Goal: Task Accomplishment & Management: Manage account settings

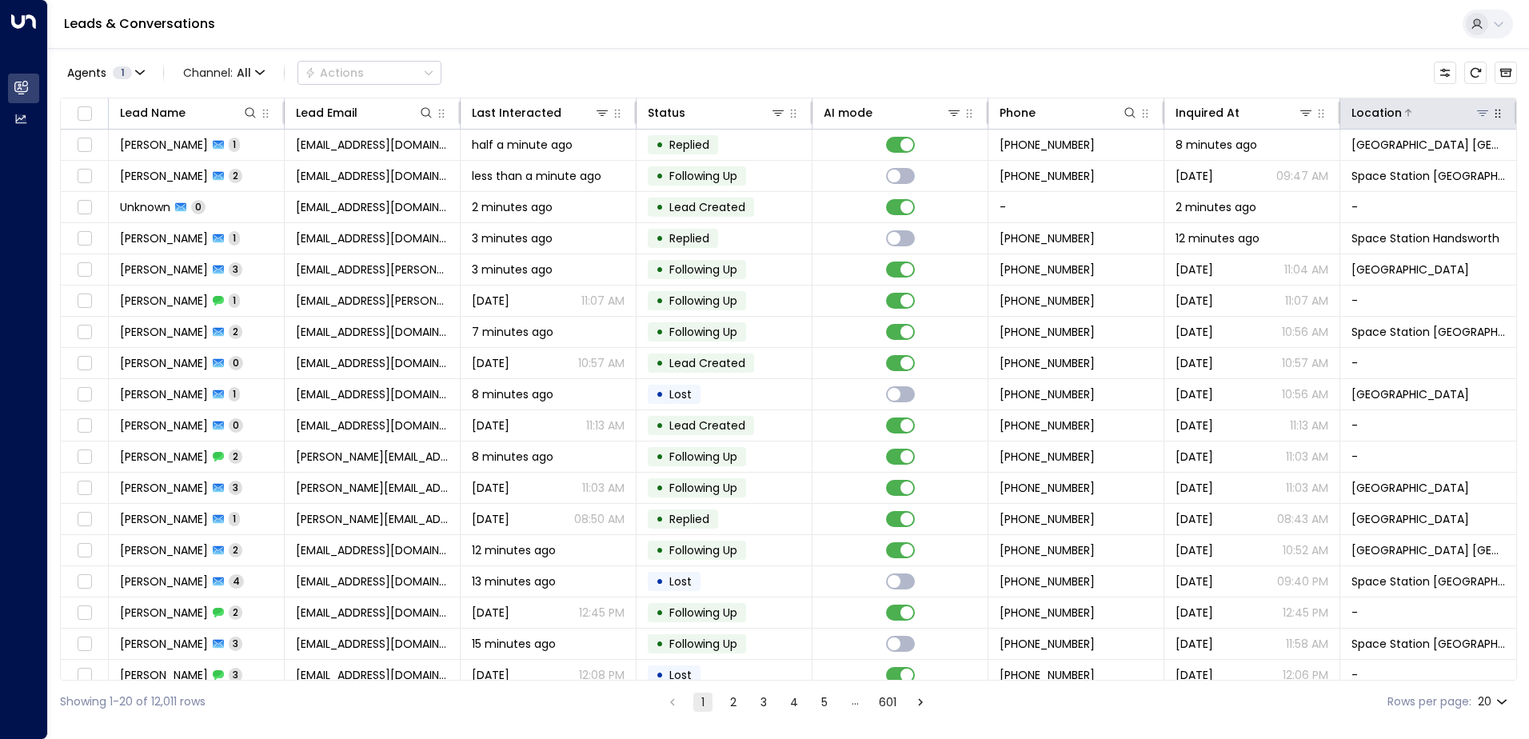
click at [1477, 117] on icon at bounding box center [1482, 112] width 13 height 13
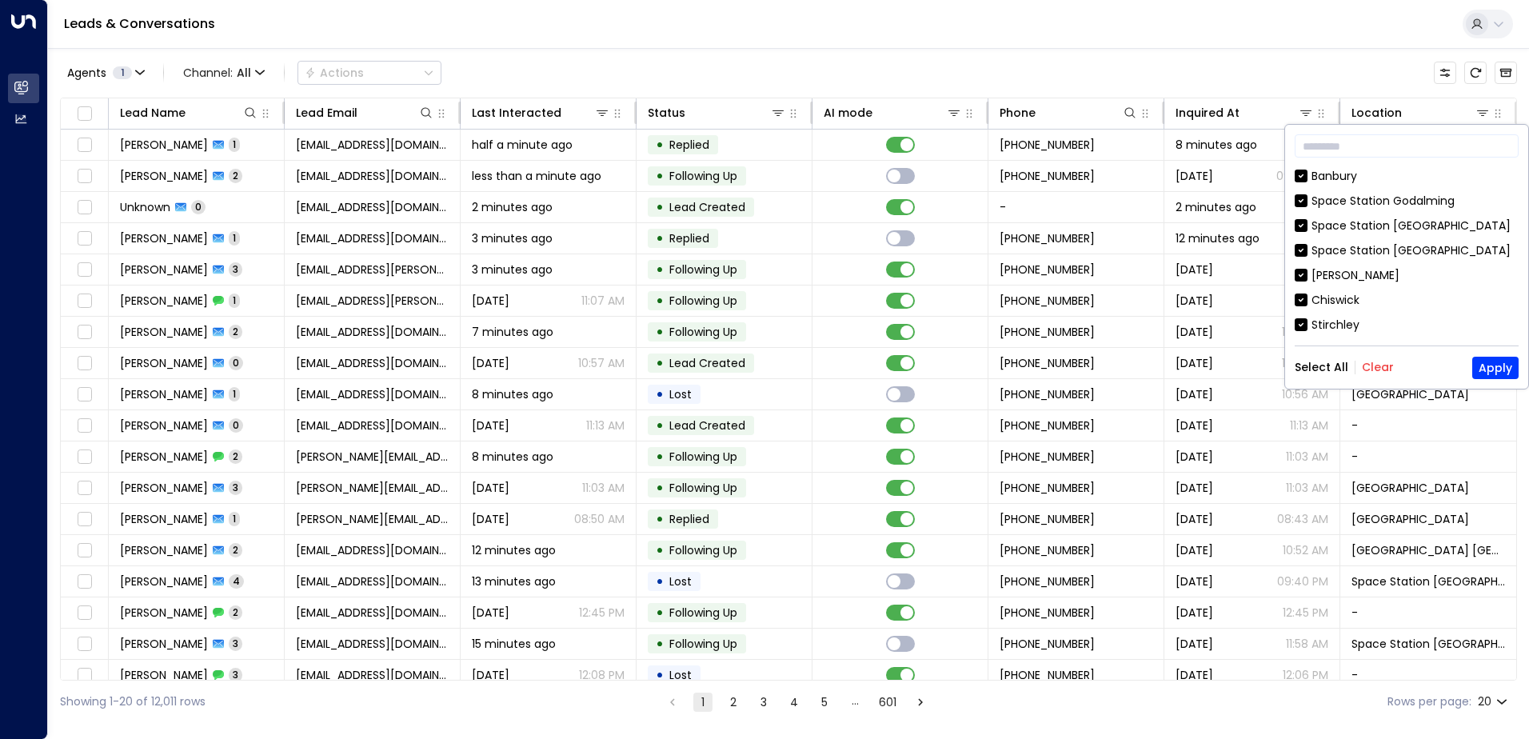
click at [1378, 365] on button "Clear" at bounding box center [1377, 367] width 32 height 13
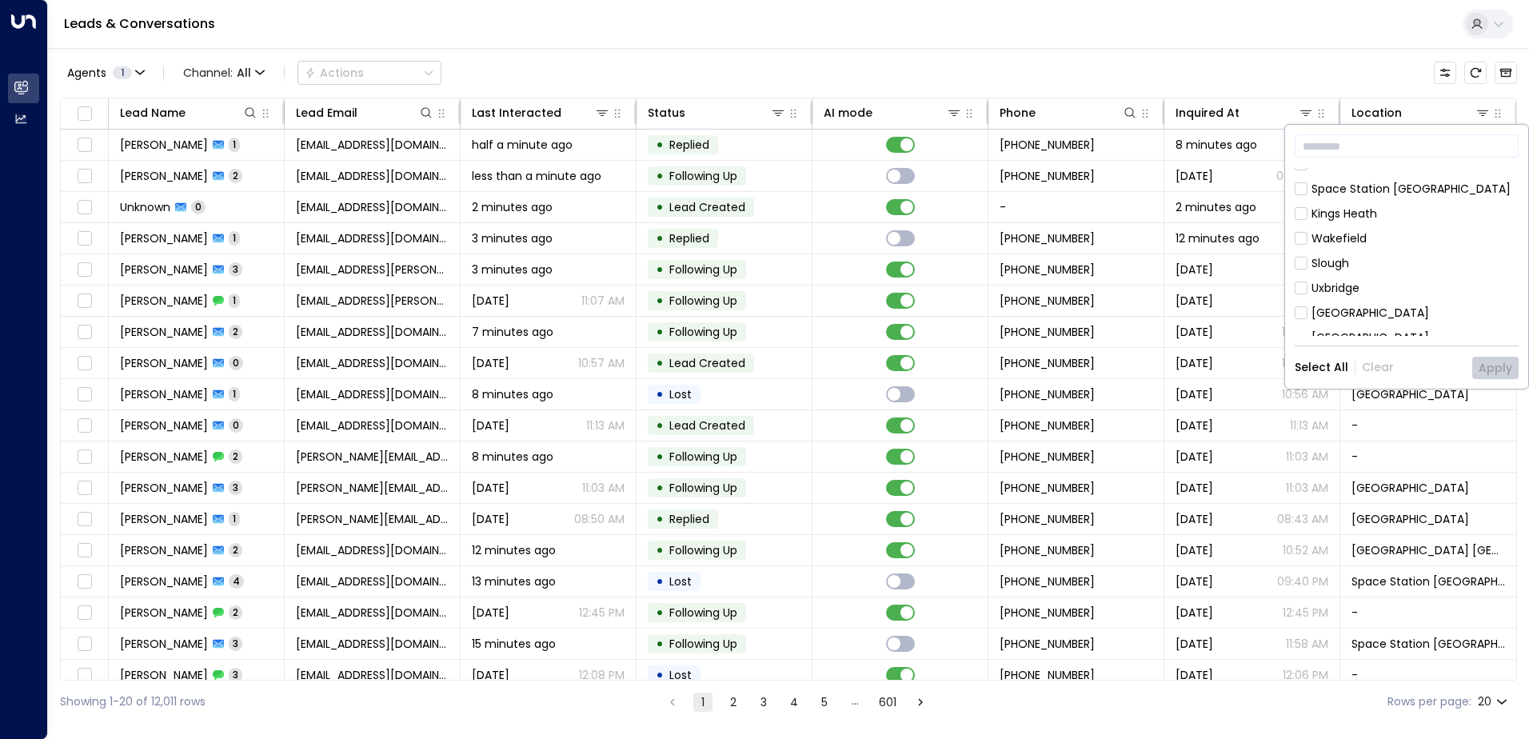
scroll to position [865, 0]
click at [1369, 329] on div "[GEOGRAPHIC_DATA] [GEOGRAPHIC_DATA]" at bounding box center [1414, 346] width 207 height 34
click at [1502, 361] on button "Apply" at bounding box center [1495, 368] width 46 height 22
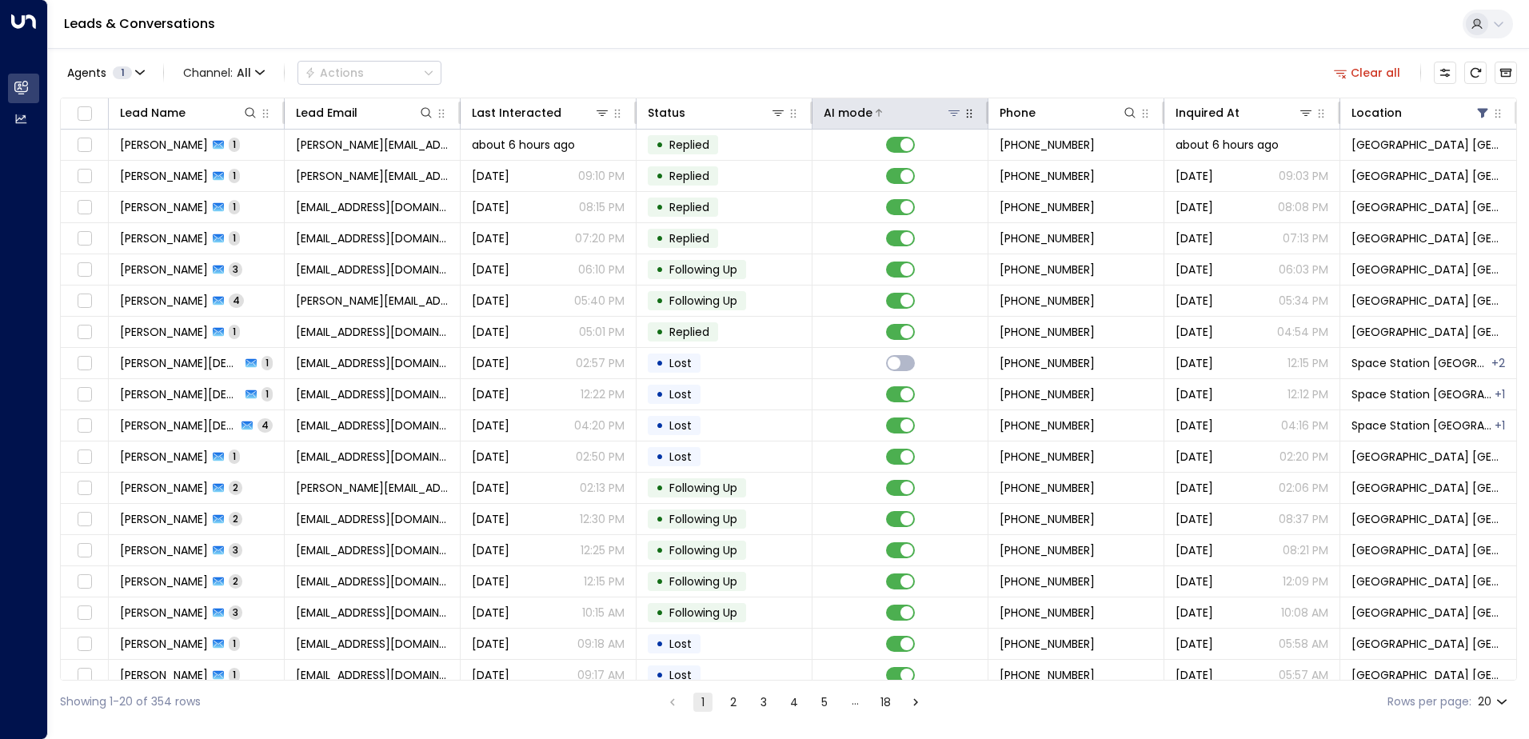
click at [953, 116] on icon at bounding box center [953, 112] width 13 height 13
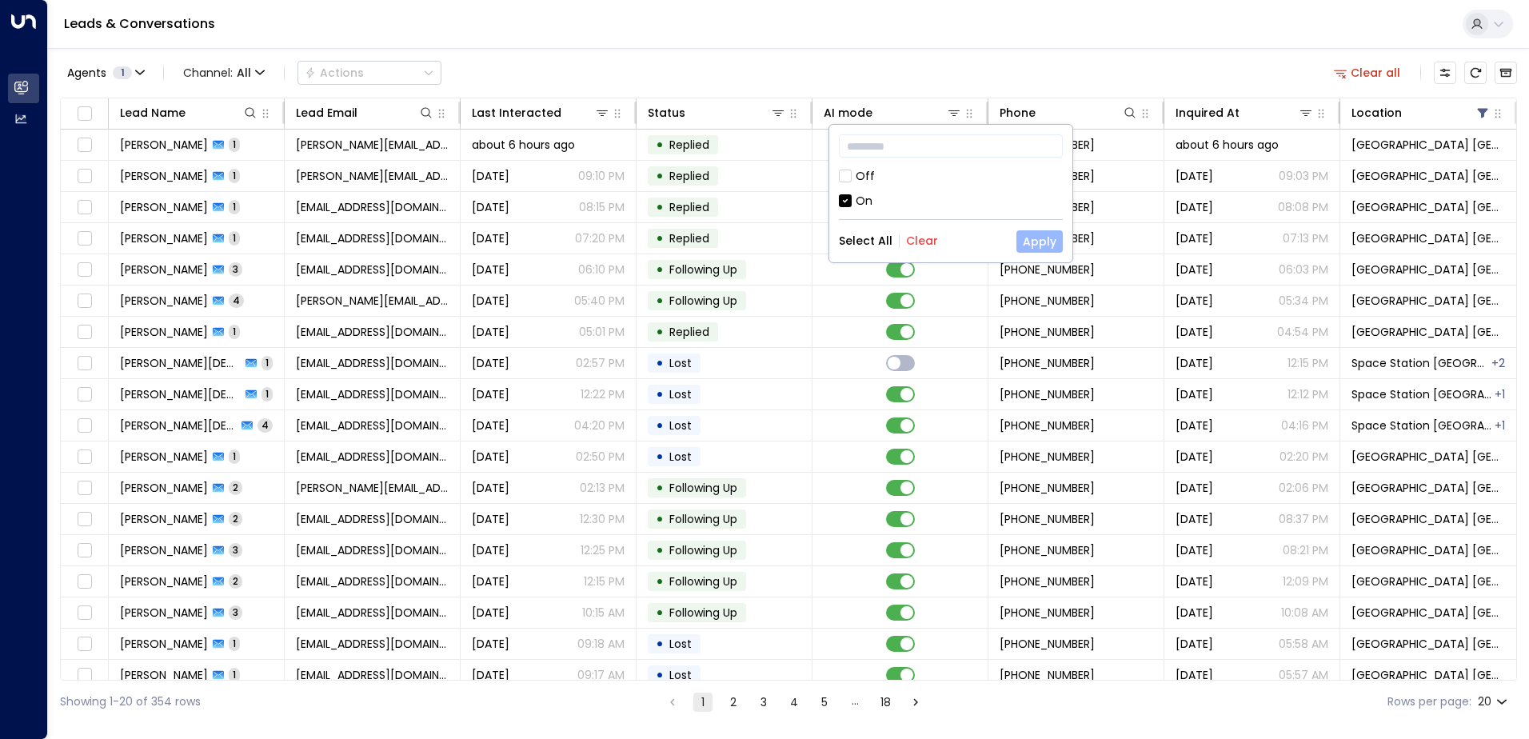
click at [1040, 230] on button "Apply" at bounding box center [1039, 241] width 46 height 22
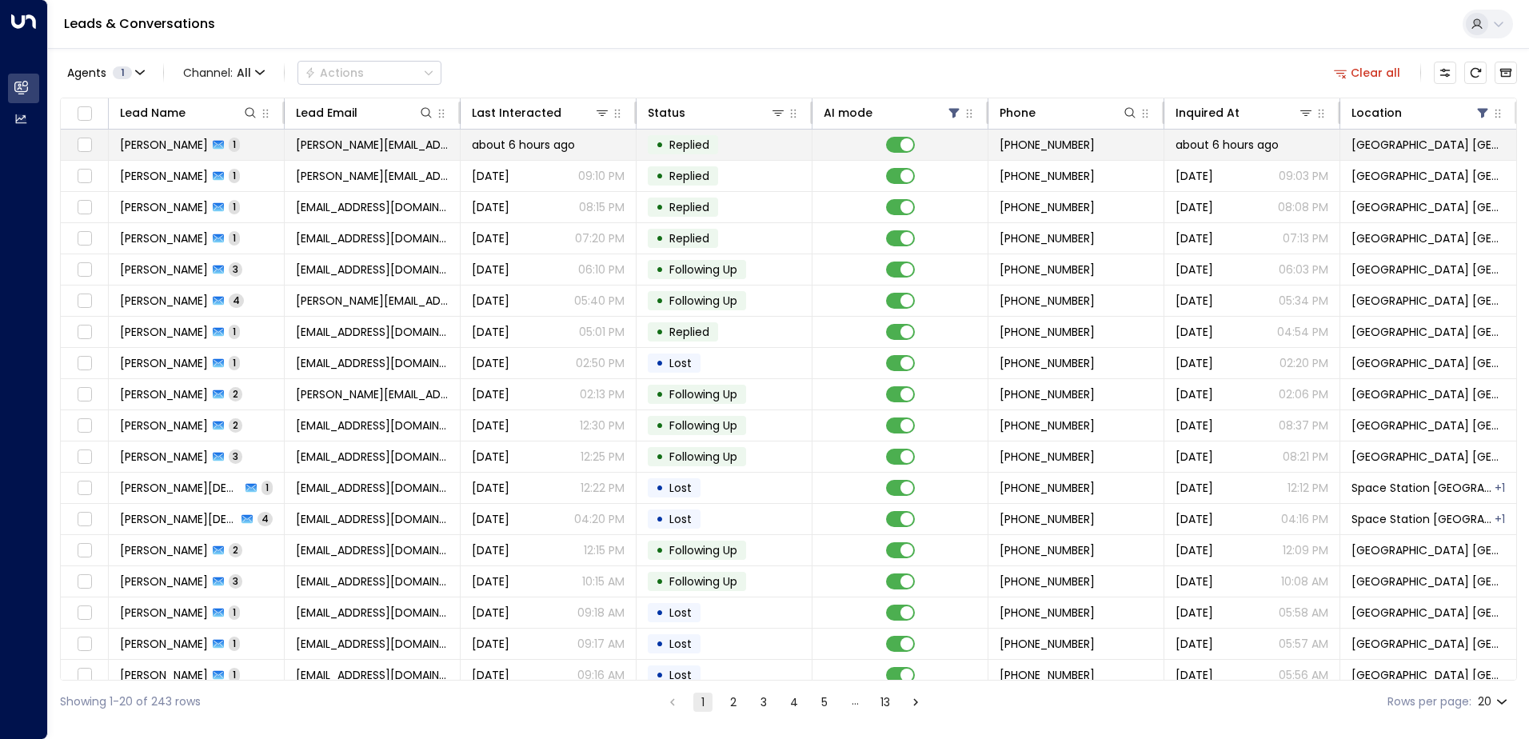
click at [510, 148] on span "about 6 hours ago" at bounding box center [523, 145] width 103 height 16
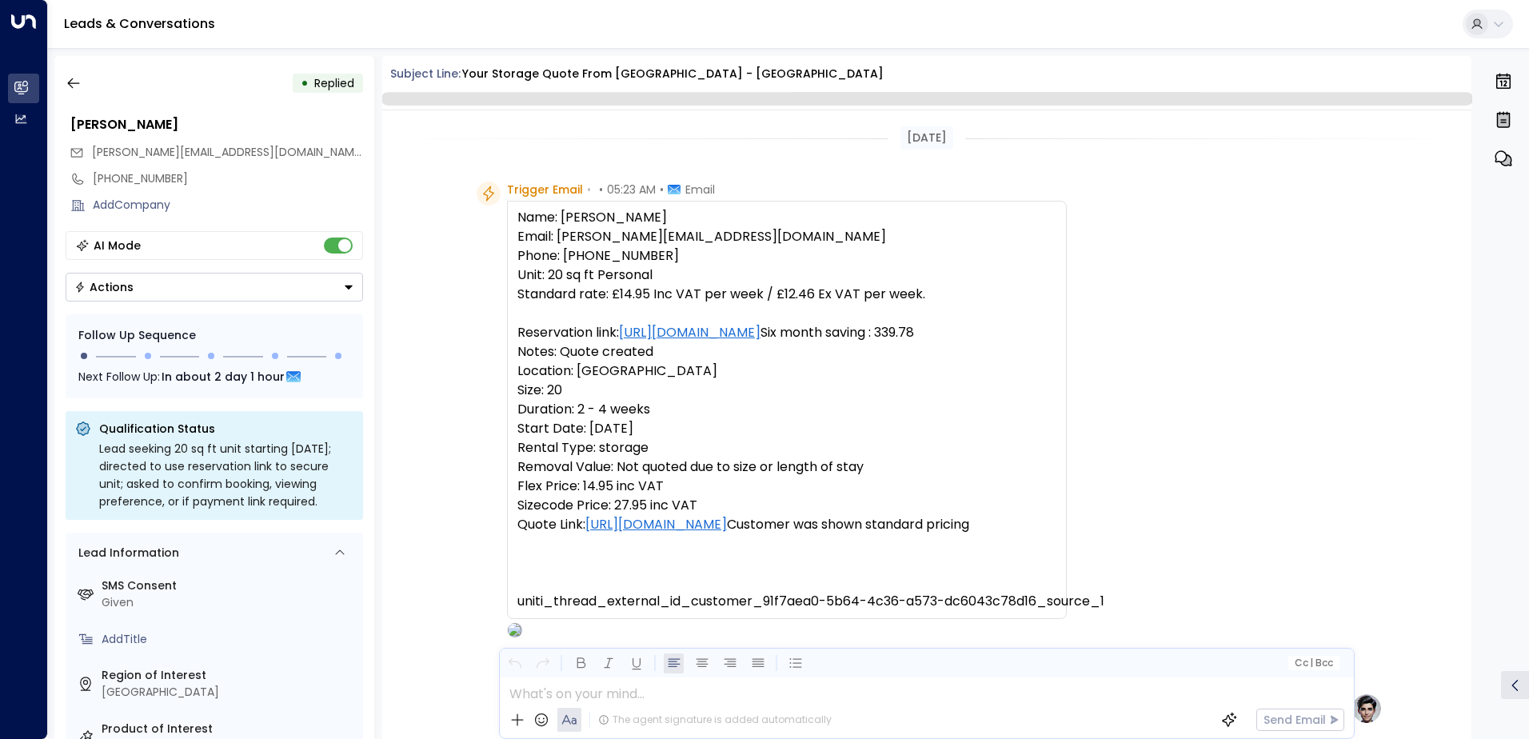
scroll to position [587, 0]
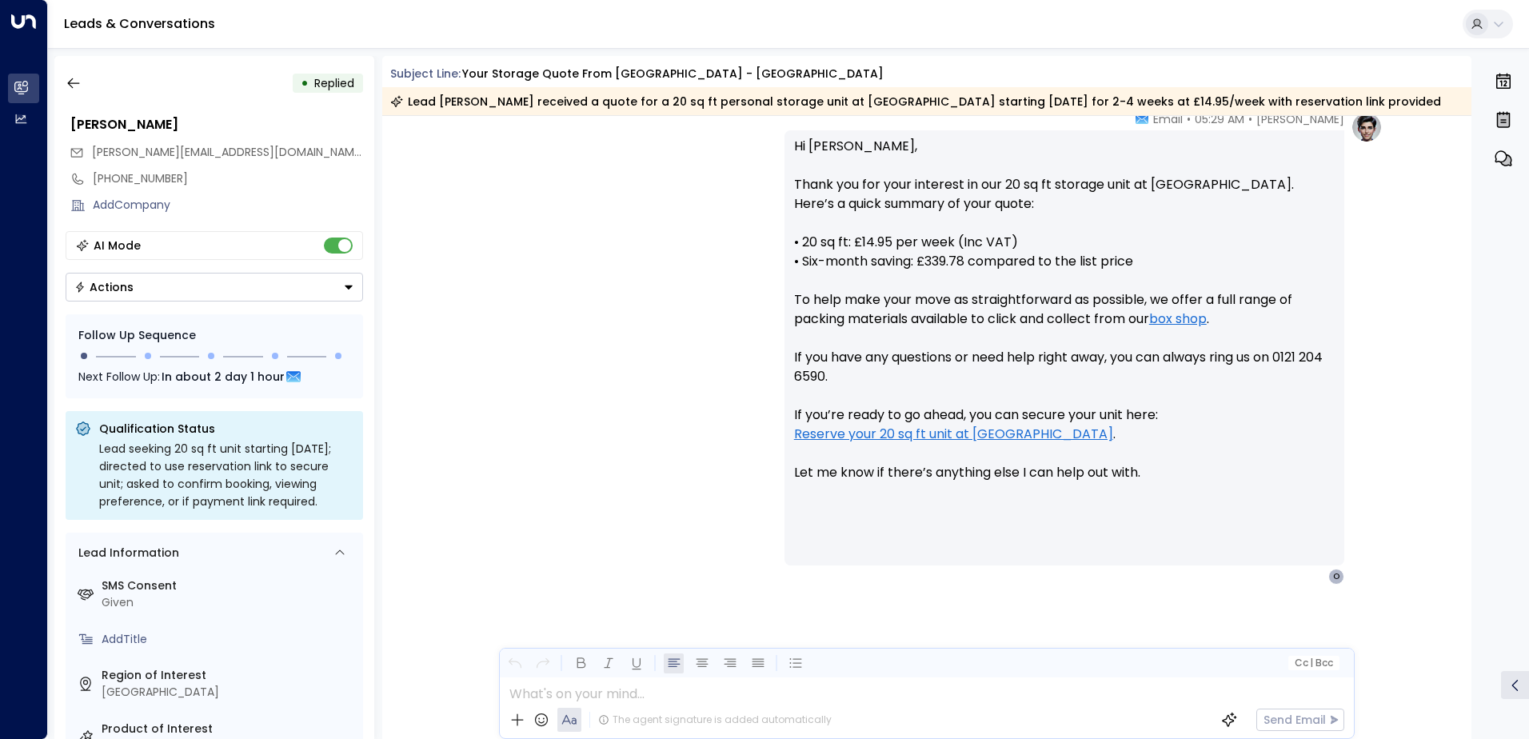
click at [122, 290] on div "Actions" at bounding box center [103, 287] width 59 height 14
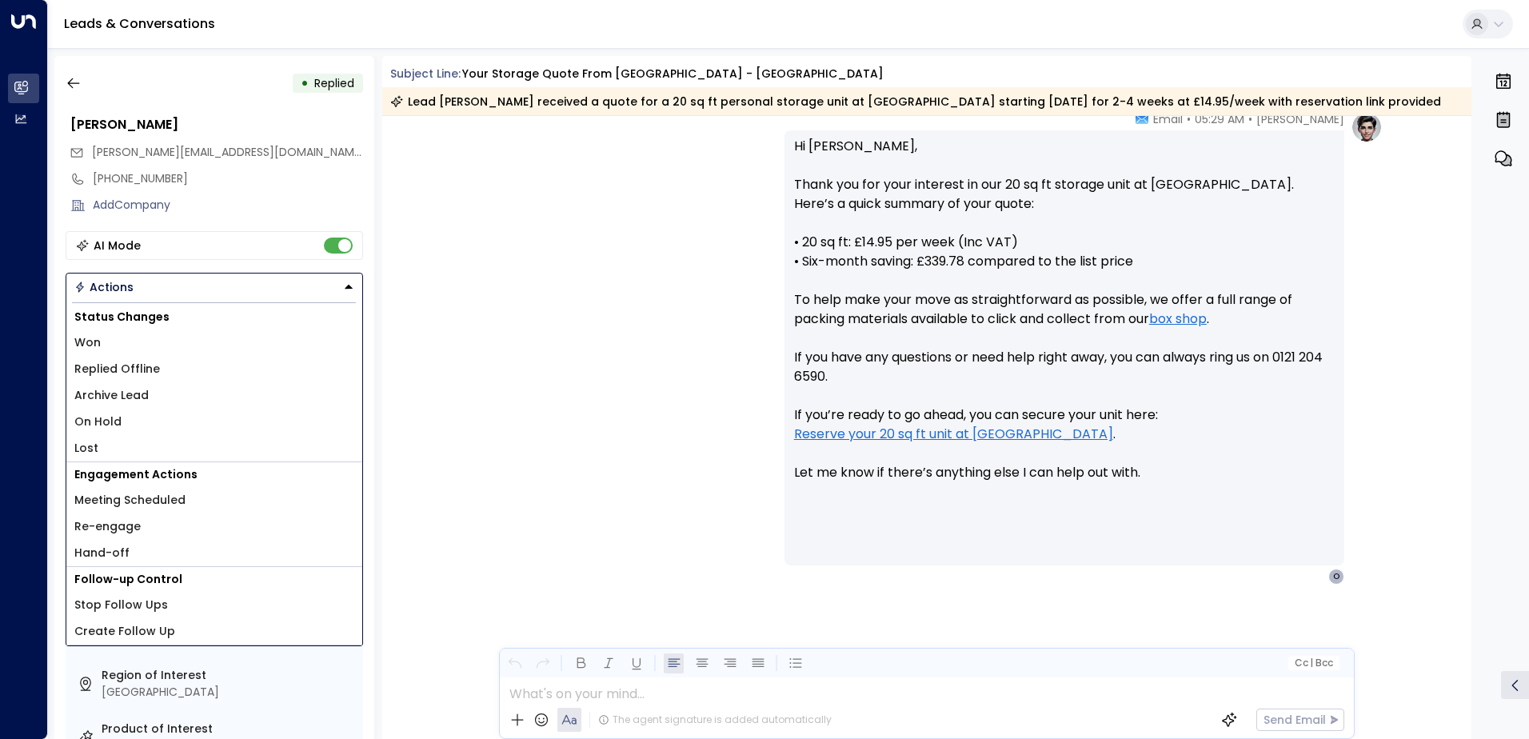
click at [83, 450] on span "Lost" at bounding box center [86, 448] width 24 height 17
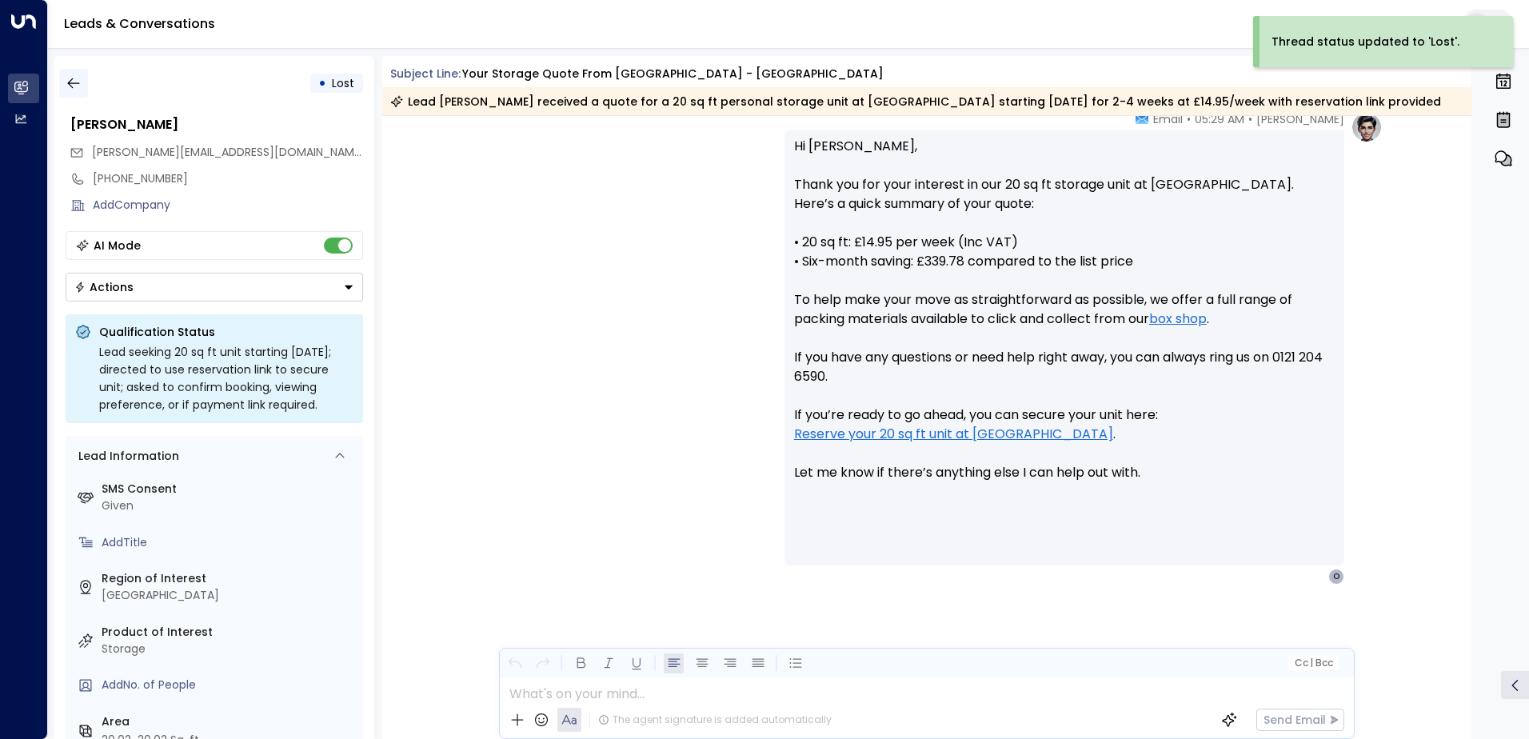
click at [74, 86] on icon "button" at bounding box center [74, 83] width 16 height 16
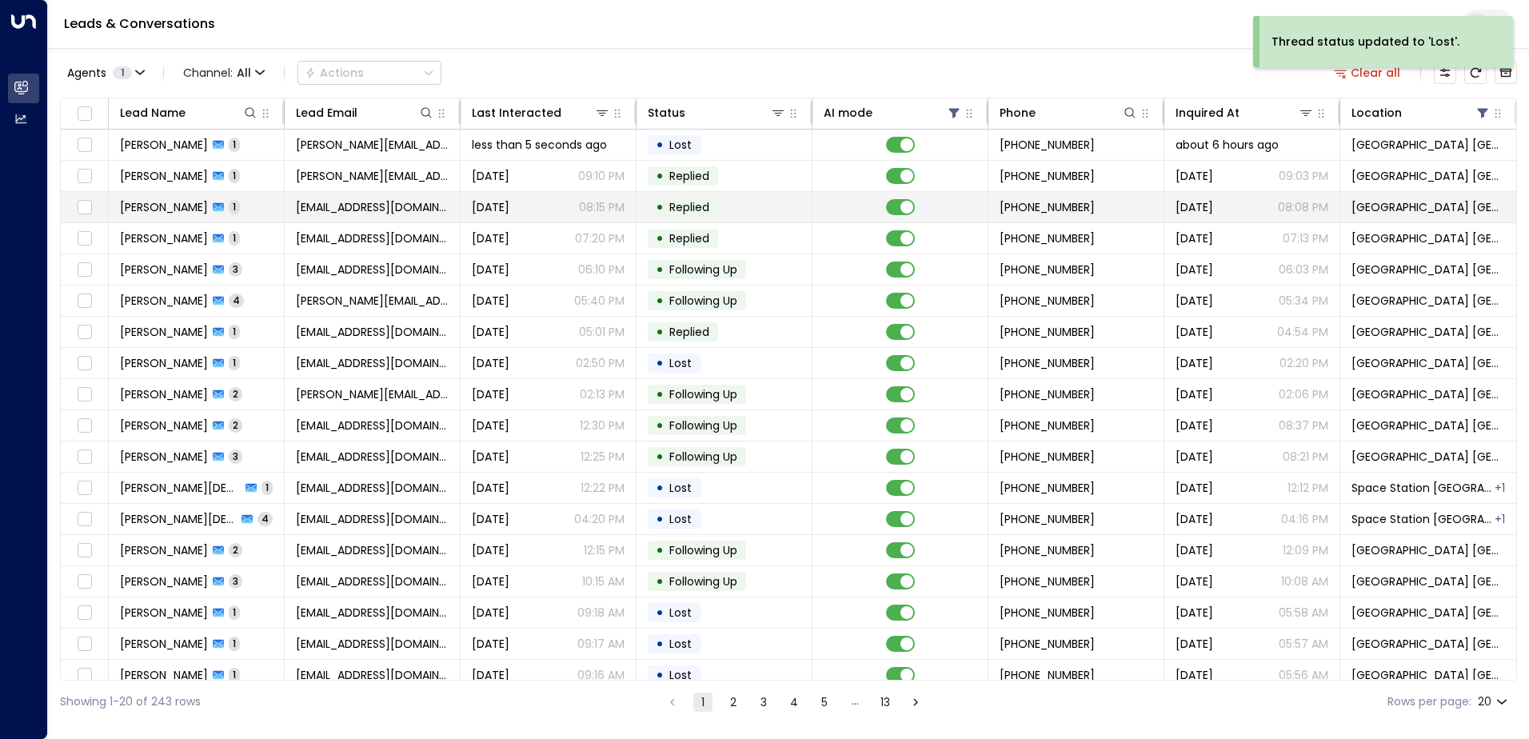
click at [333, 217] on td "[EMAIL_ADDRESS][DOMAIN_NAME]" at bounding box center [373, 207] width 176 height 30
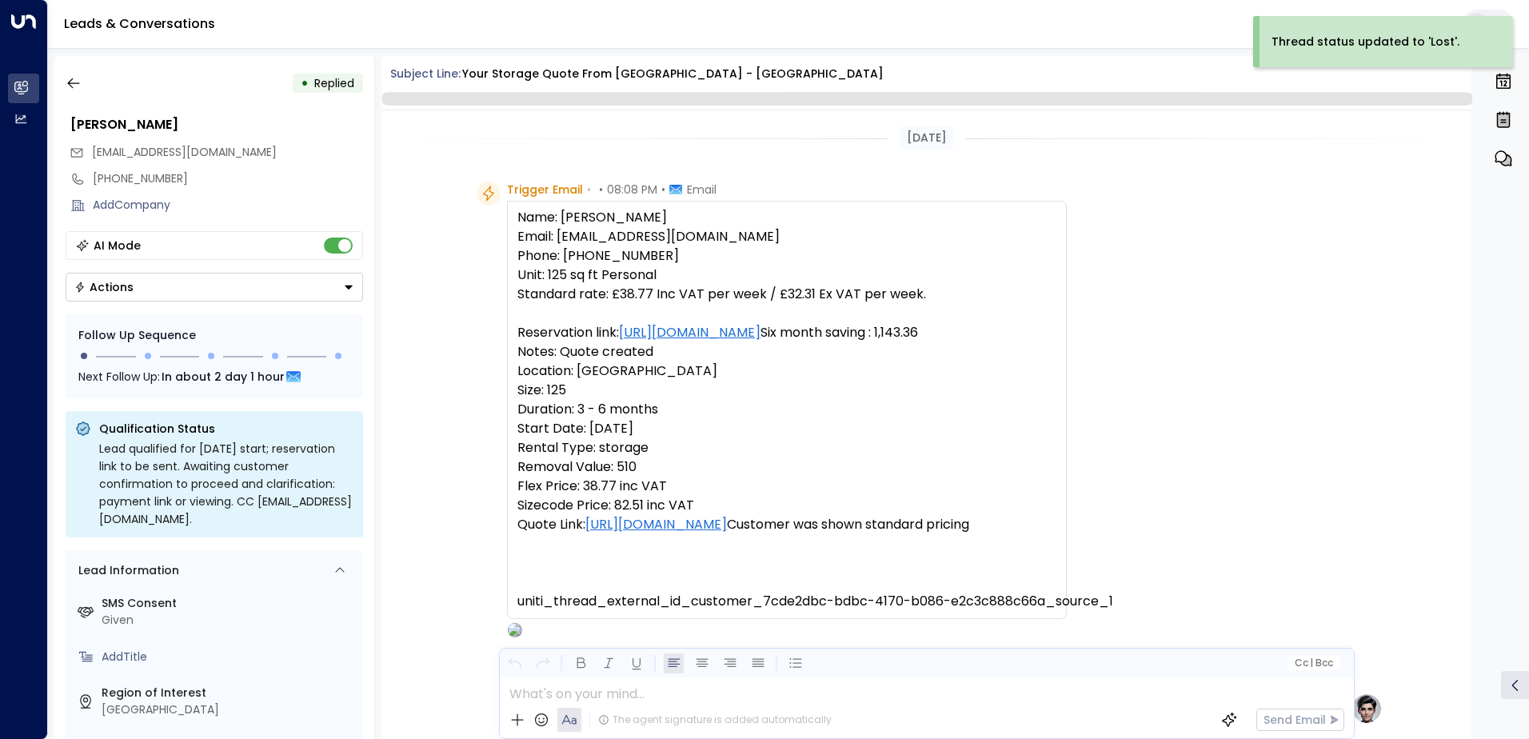
scroll to position [603, 0]
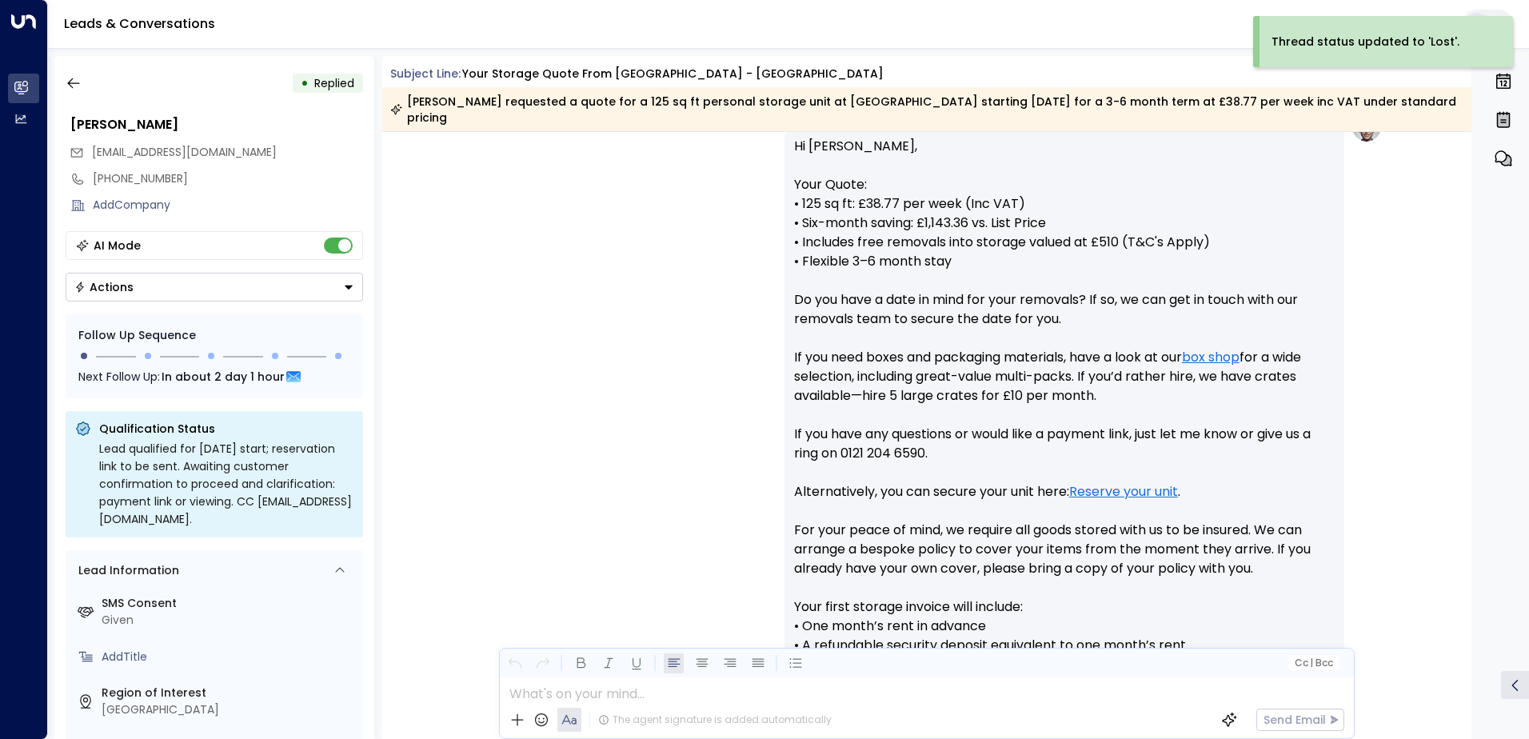
click at [105, 289] on div "Actions" at bounding box center [103, 287] width 59 height 14
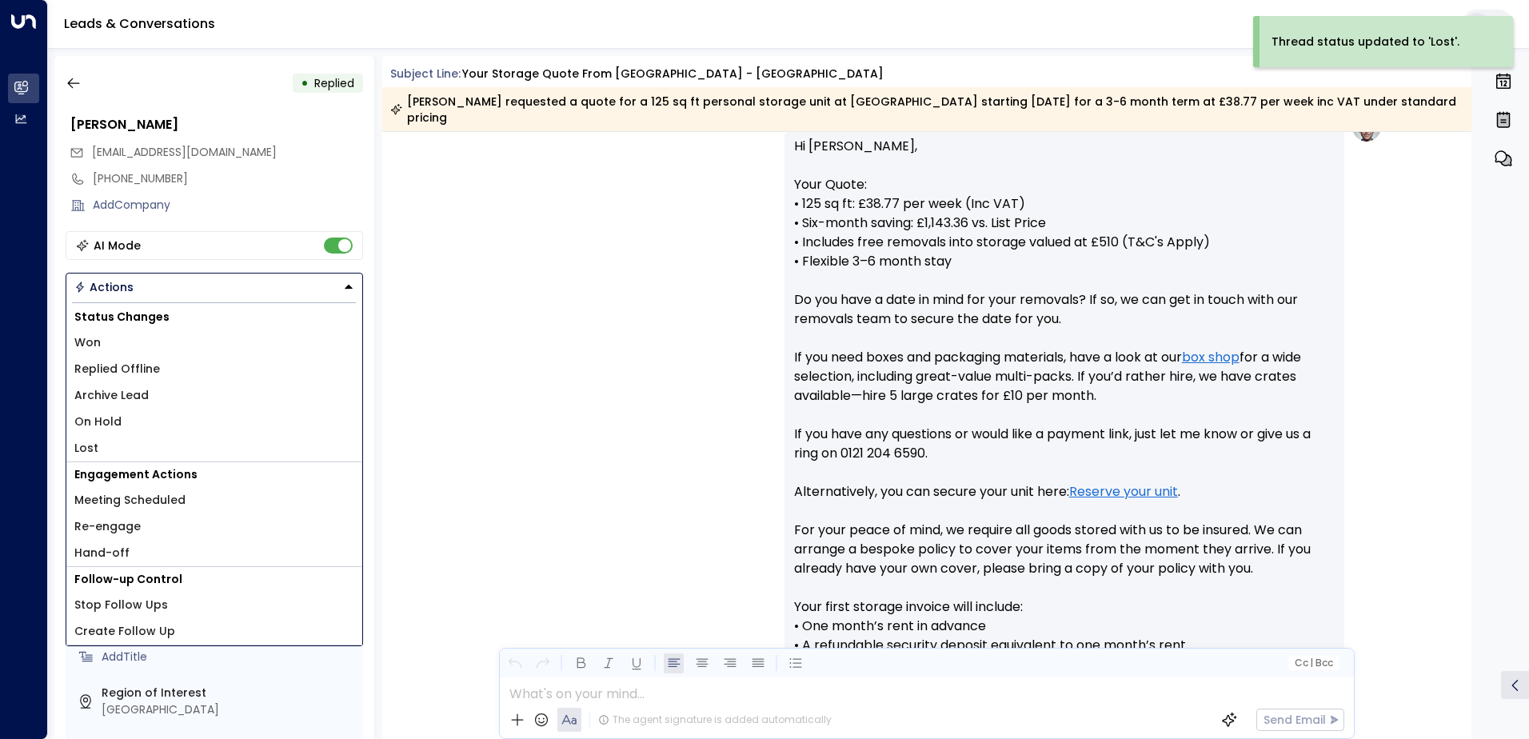
click at [93, 441] on span "Lost" at bounding box center [86, 448] width 24 height 17
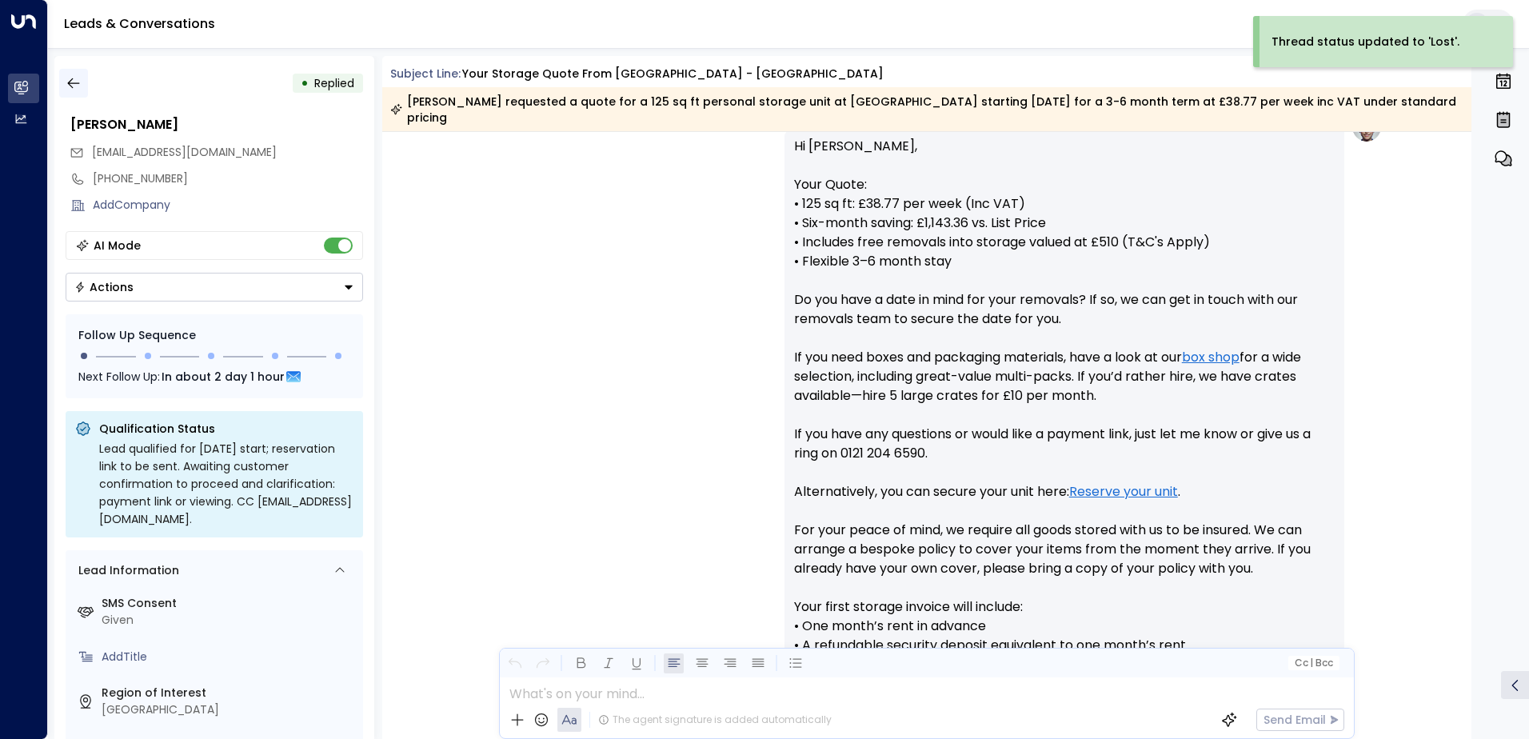
click at [70, 79] on icon "button" at bounding box center [74, 83] width 16 height 16
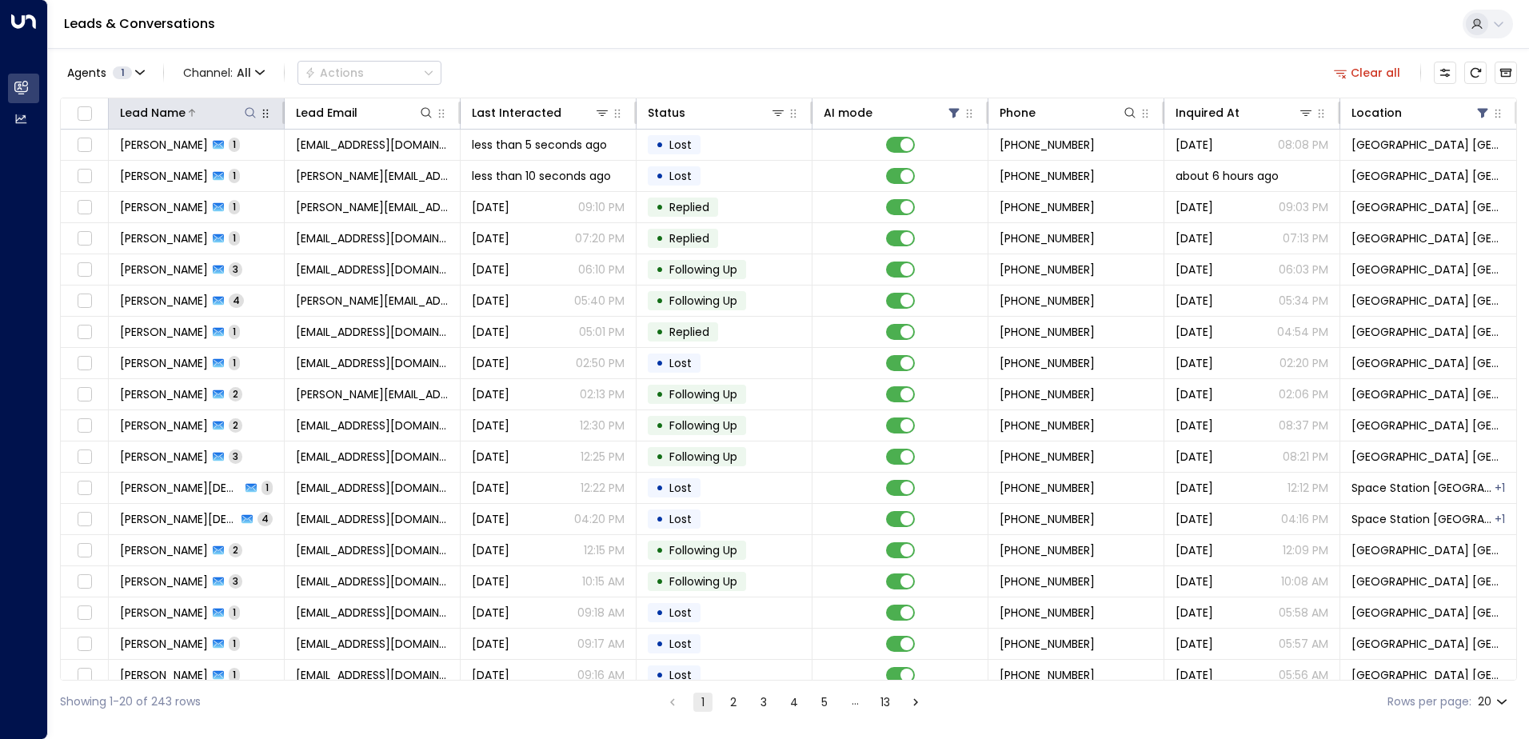
click at [247, 118] on icon at bounding box center [250, 112] width 13 height 13
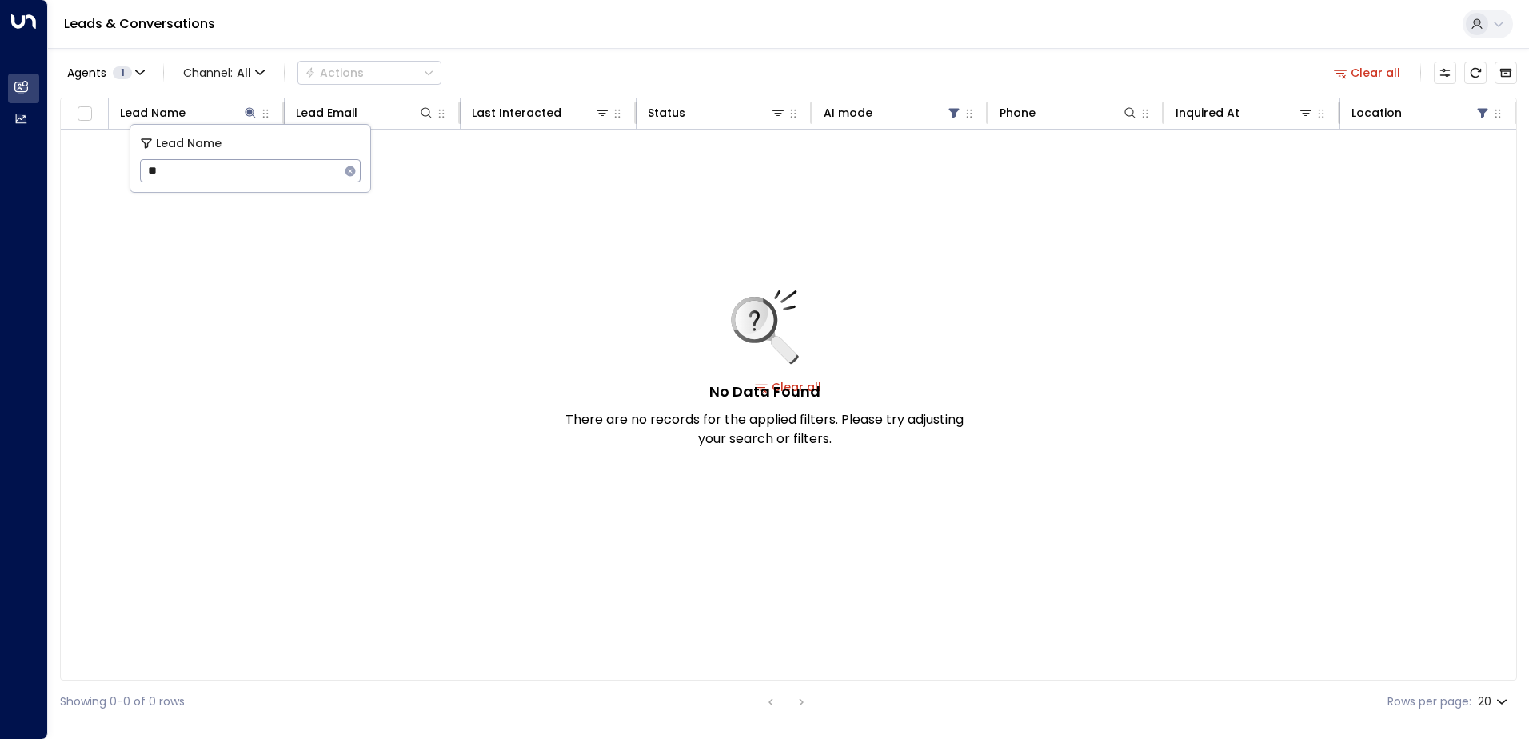
type input "*"
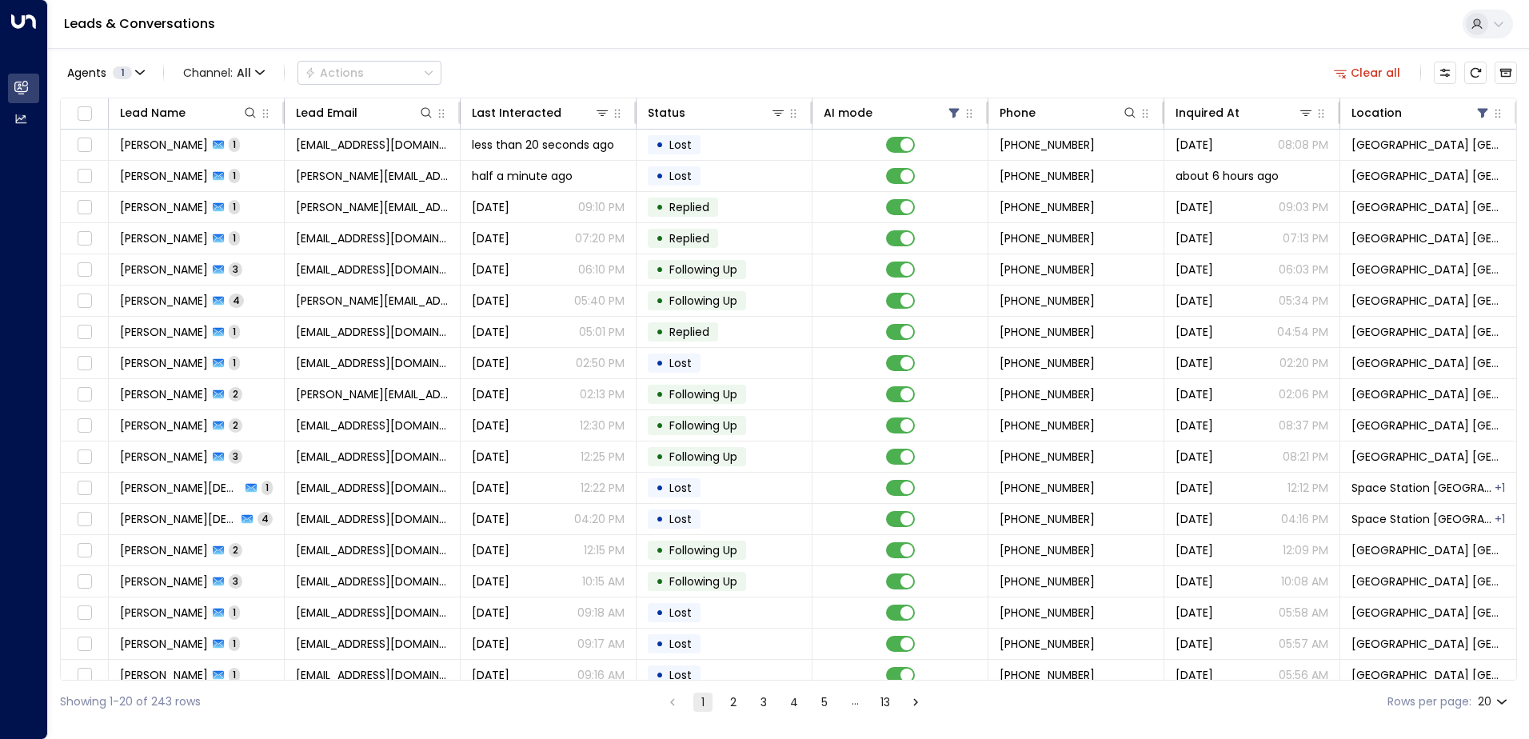
click at [612, 44] on div "Leads & Conversations" at bounding box center [788, 24] width 1481 height 49
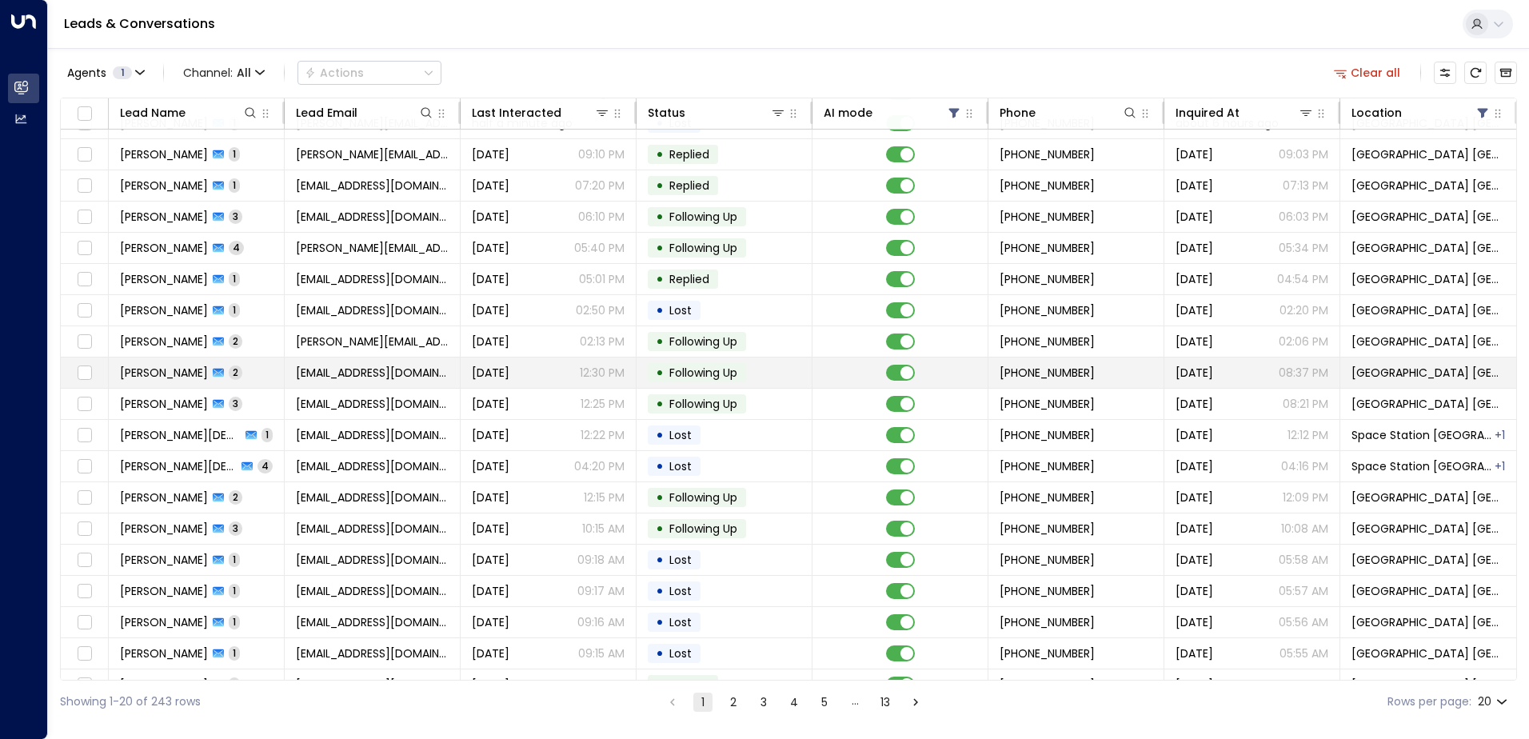
scroll to position [78, 0]
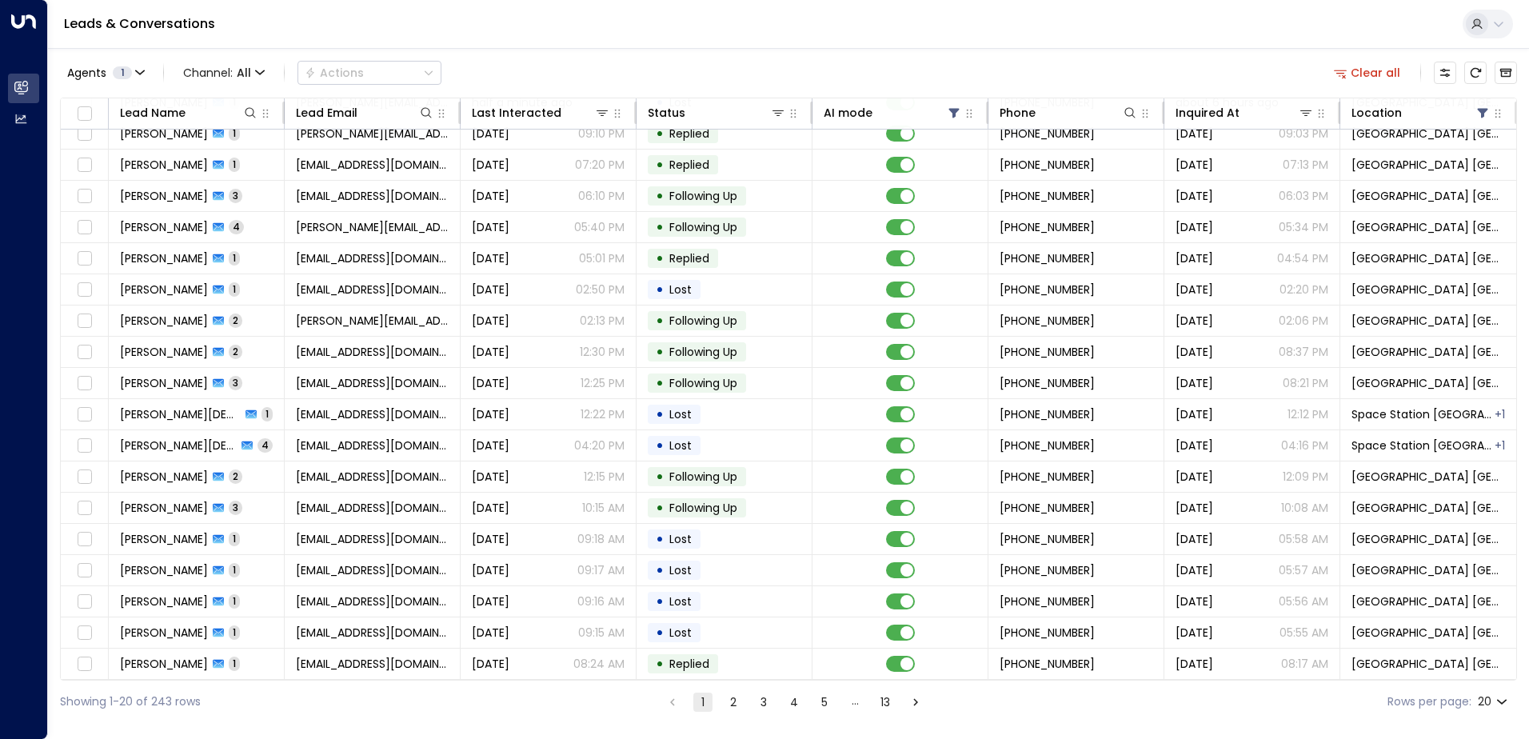
click at [736, 702] on button "2" at bounding box center [733, 701] width 19 height 19
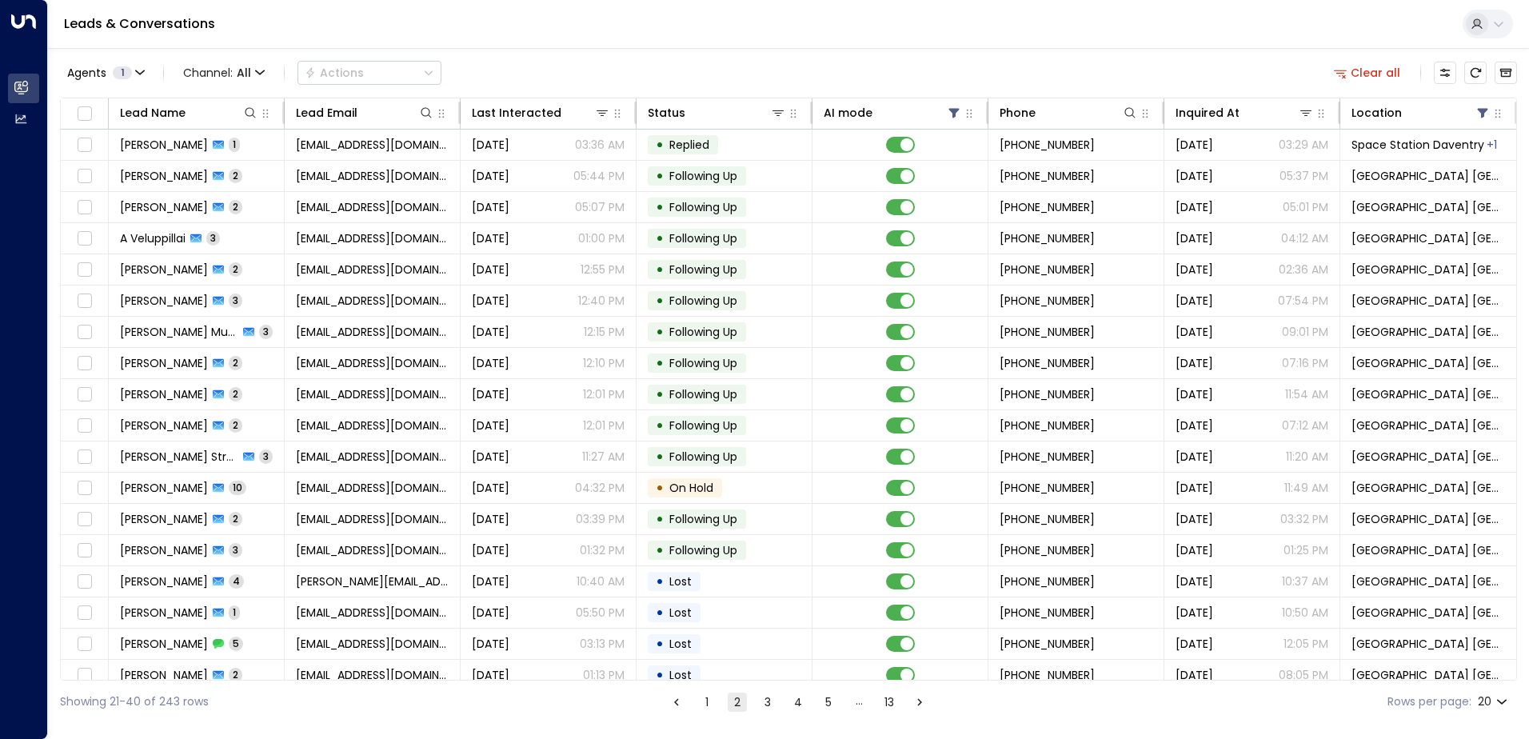
click at [702, 708] on button "1" at bounding box center [706, 701] width 19 height 19
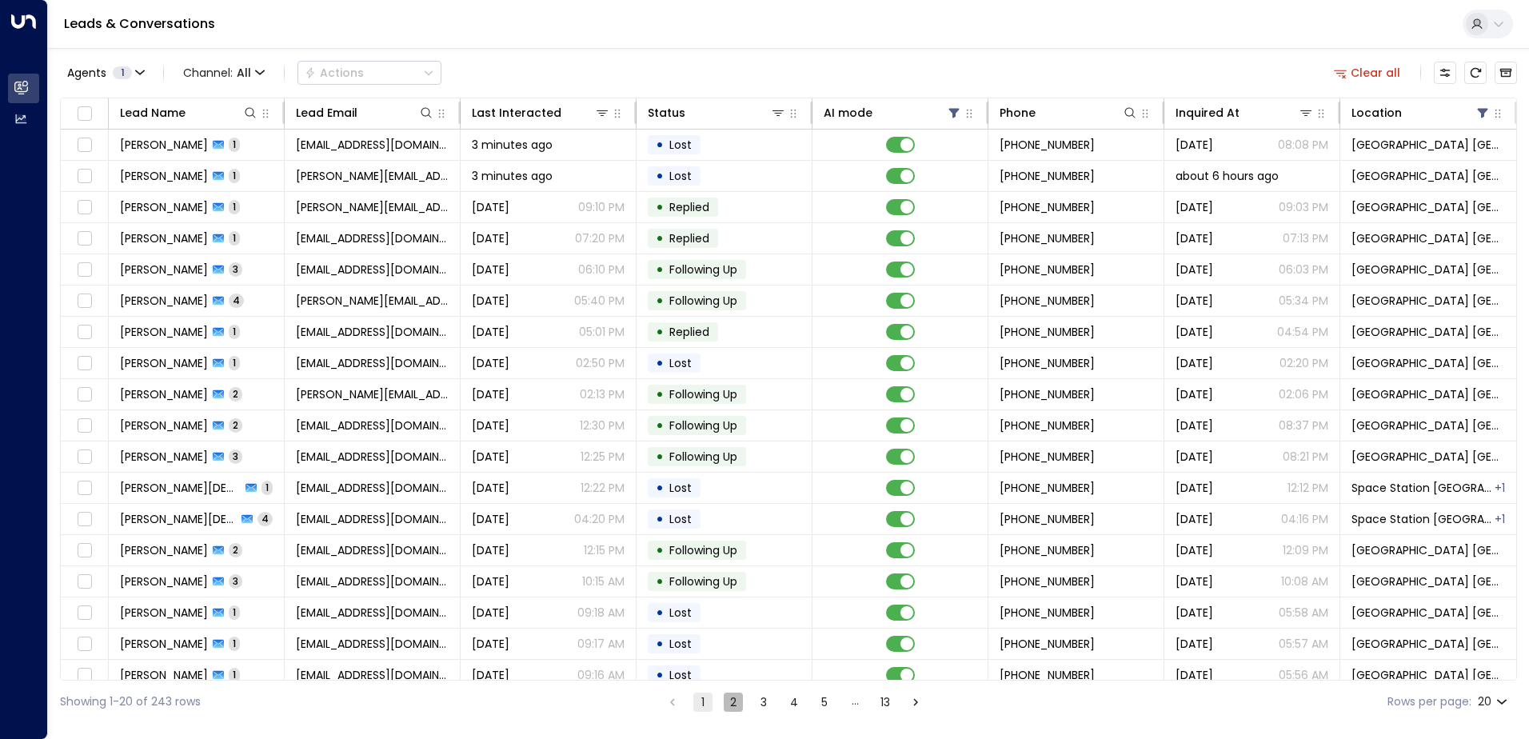
click at [729, 702] on button "2" at bounding box center [733, 701] width 19 height 19
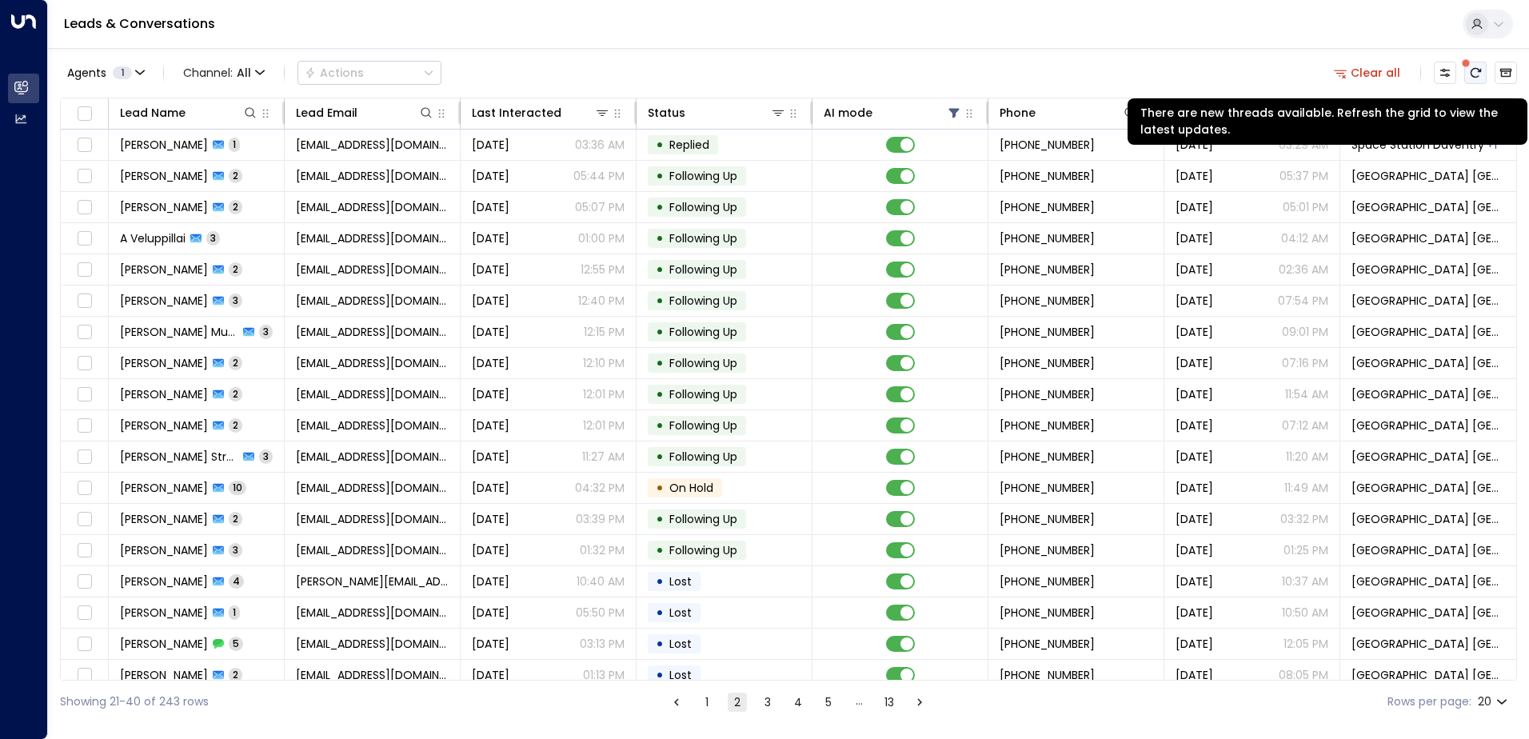
click at [1481, 67] on icon "There are new threads available. Refresh the grid to view the latest updates." at bounding box center [1475, 72] width 13 height 13
